Goal: Information Seeking & Learning: Learn about a topic

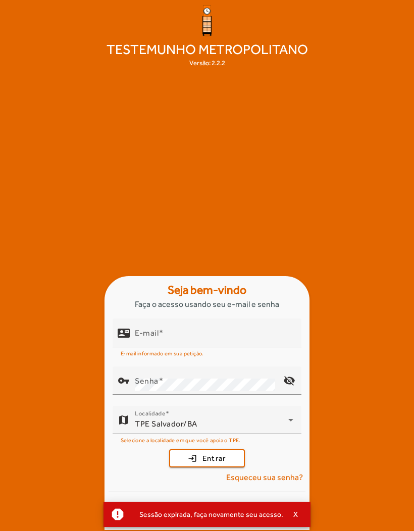
click at [212, 348] on div "E-mail" at bounding box center [214, 333] width 159 height 29
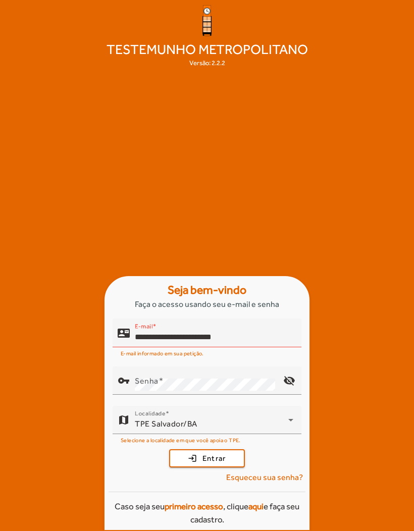
type input "**********"
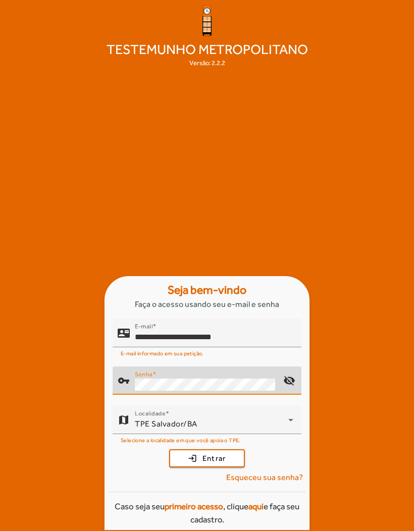
click at [207, 468] on button "login Entrar" at bounding box center [207, 459] width 76 height 18
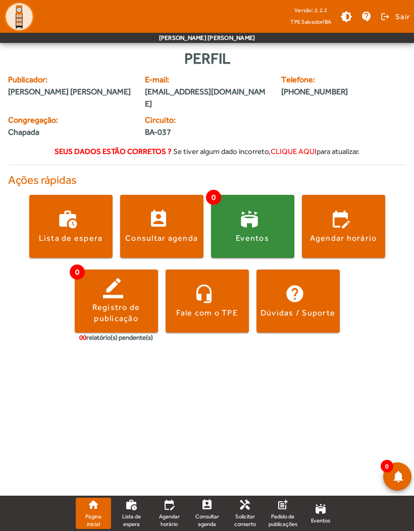
click at [143, 201] on span at bounding box center [161, 226] width 83 height 63
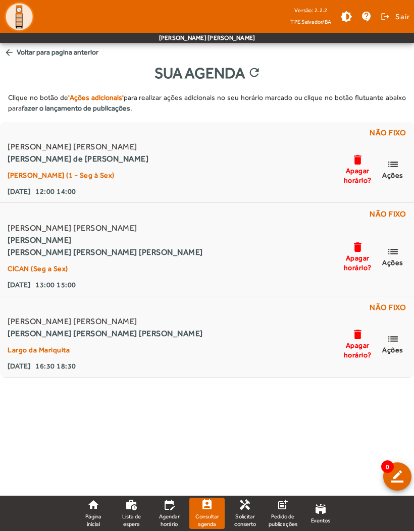
click at [396, 166] on mat-icon "list" at bounding box center [393, 164] width 12 height 13
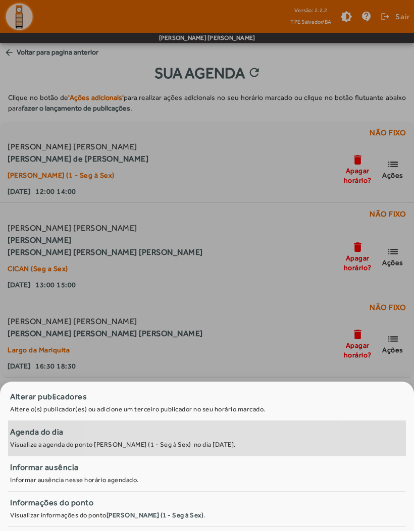
click at [181, 443] on small "Visualize a agenda do ponto [PERSON_NAME] (1 - Seg à Sex) no dia [DATE]." at bounding box center [123, 445] width 226 height 8
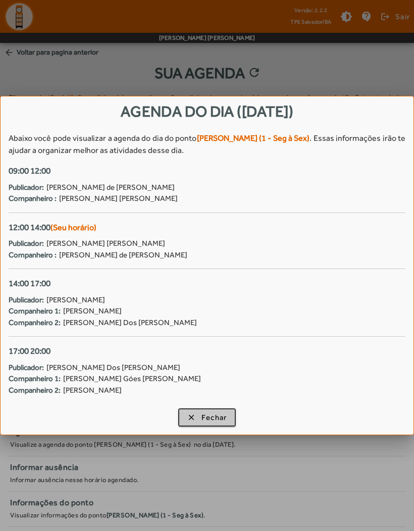
click at [224, 413] on span "Fechar" at bounding box center [215, 418] width 26 height 12
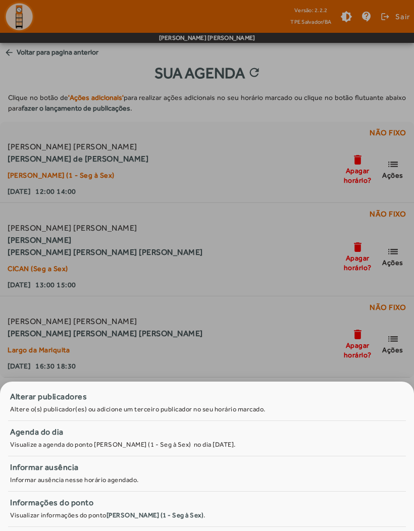
click at [300, 329] on div at bounding box center [207, 265] width 414 height 531
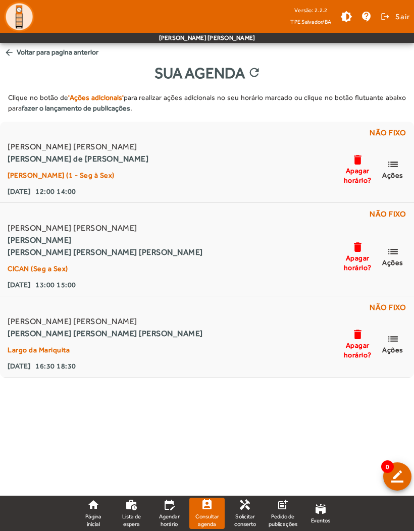
click at [264, 445] on body "Versão: 2.2.2 TPE Salvador/BA brightness_medium contact_support logout Sair [PE…" at bounding box center [207, 265] width 414 height 531
